Goal: Information Seeking & Learning: Learn about a topic

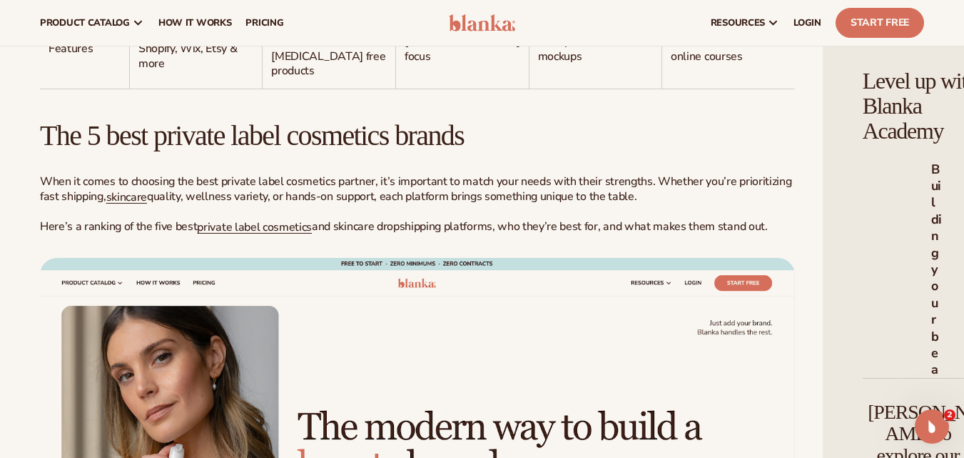
scroll to position [1356, 0]
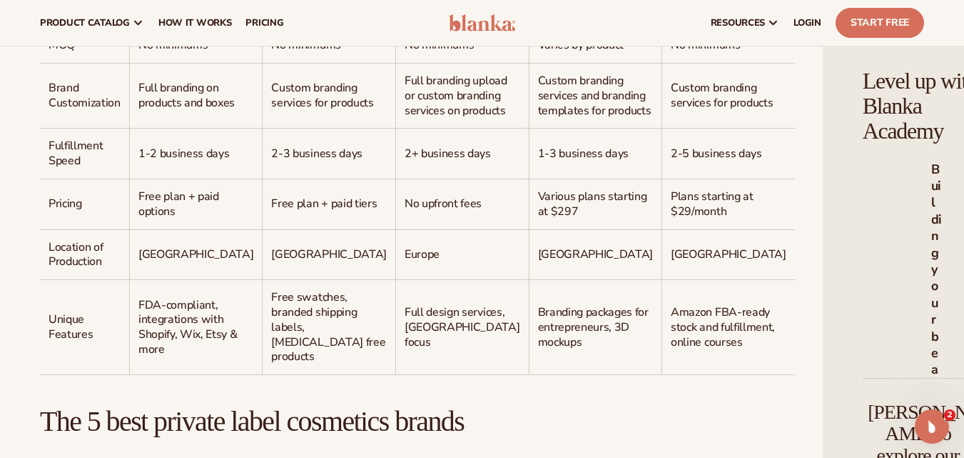
drag, startPoint x: 460, startPoint y: 130, endPoint x: 380, endPoint y: 133, distance: 80.0
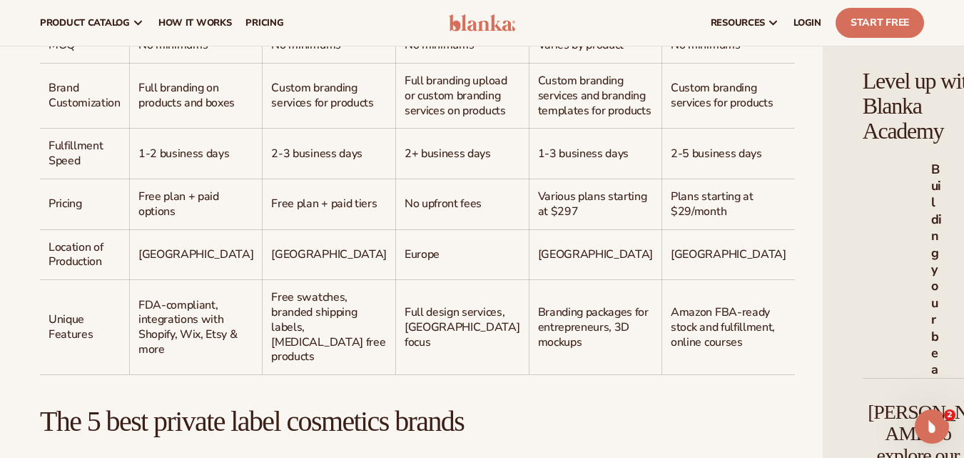
copy tr "BeautyBoss"
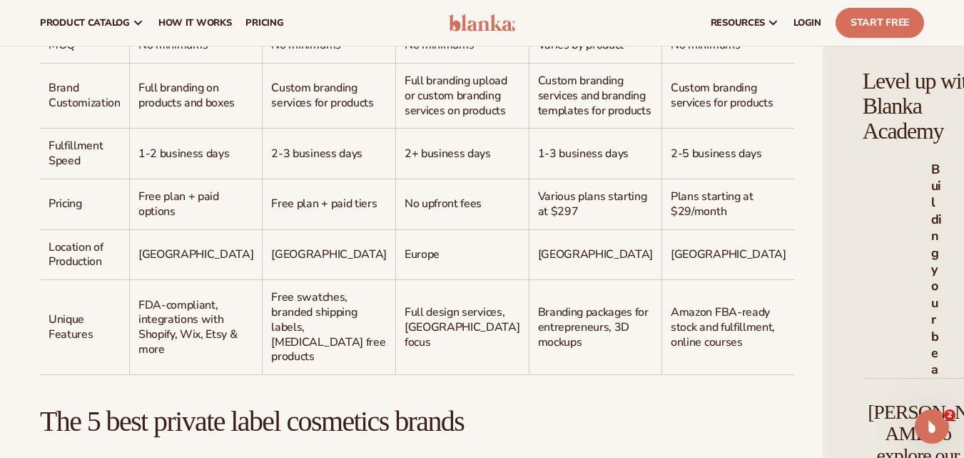
copy span "viaGlamour"
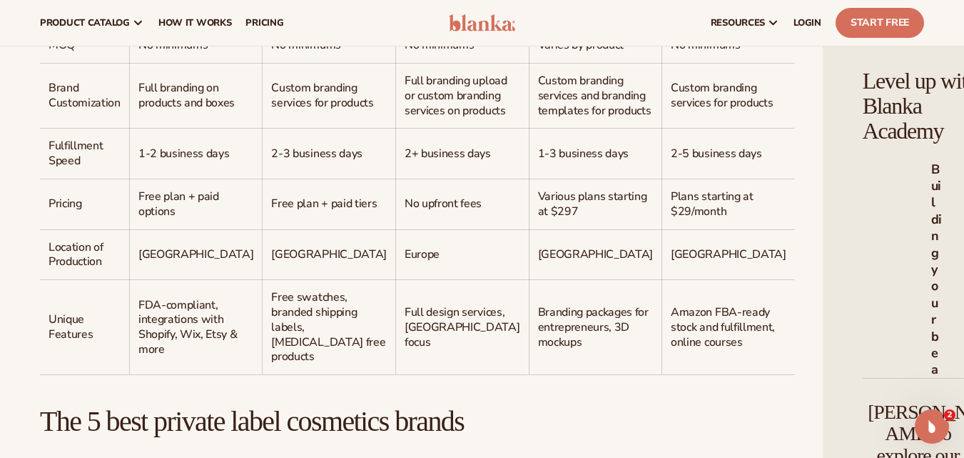
copy span "Supliful"
drag, startPoint x: 458, startPoint y: 128, endPoint x: 477, endPoint y: 148, distance: 27.3
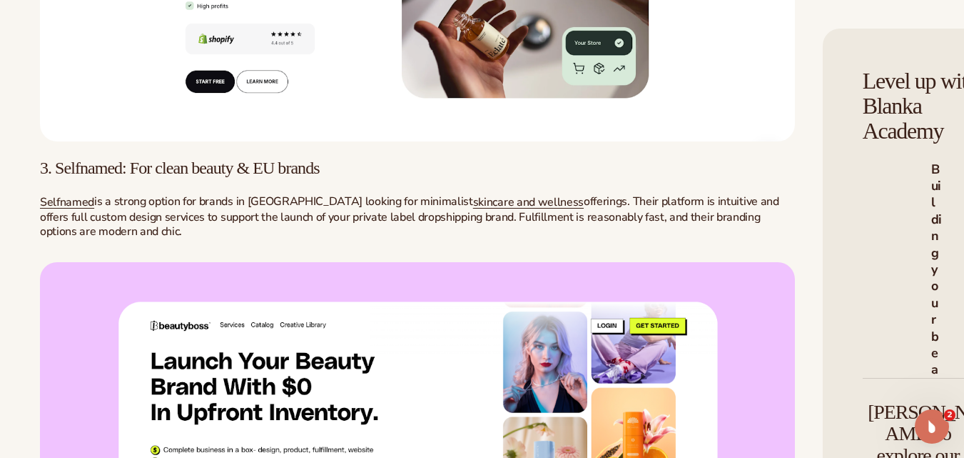
scroll to position [2998, 0]
